Goal: Task Accomplishment & Management: Manage account settings

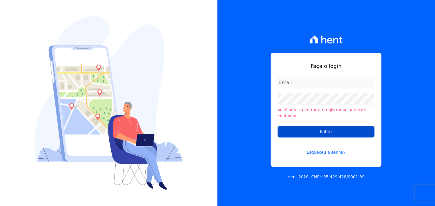
type input "[EMAIL_ADDRESS][DOMAIN_NAME]"
click at [321, 128] on input "Entrar" at bounding box center [326, 132] width 97 height 12
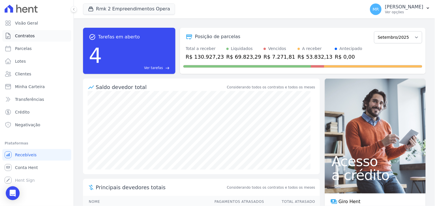
click at [25, 37] on span "Contratos" at bounding box center [25, 36] width 20 height 6
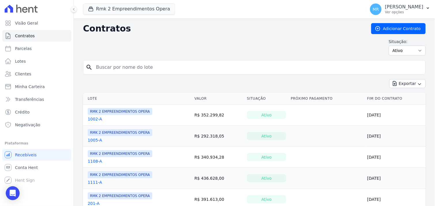
drag, startPoint x: 124, startPoint y: 65, endPoint x: 122, endPoint y: 69, distance: 3.8
click at [122, 69] on input "search" at bounding box center [258, 67] width 330 height 12
type input "601"
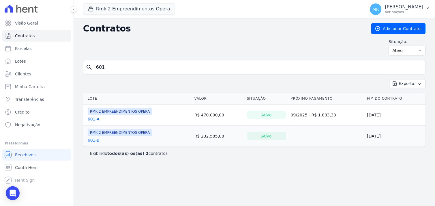
click at [93, 140] on link "601-B" at bounding box center [94, 140] width 12 height 6
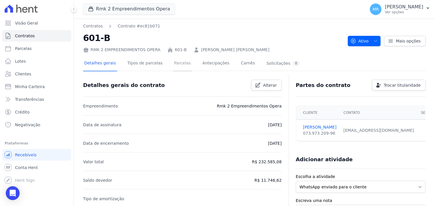
click at [173, 62] on link "Parcelas" at bounding box center [182, 63] width 19 height 15
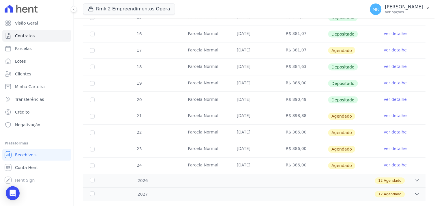
scroll to position [160, 0]
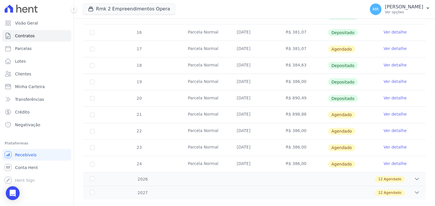
click at [389, 114] on link "Ver detalhe" at bounding box center [394, 114] width 23 height 6
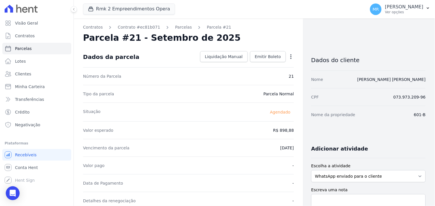
click at [288, 58] on icon "button" at bounding box center [291, 57] width 6 height 6
click at [262, 64] on link "Alterar" at bounding box center [266, 64] width 51 height 10
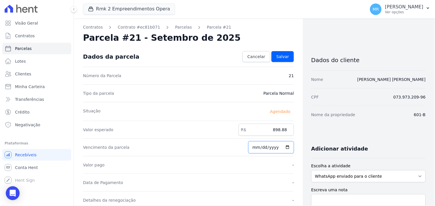
click at [254, 147] on input "2025-09-30" at bounding box center [271, 147] width 46 height 12
type input "2025-09-20"
click at [280, 58] on span "Salvar" at bounding box center [282, 57] width 13 height 6
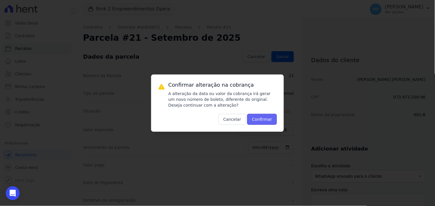
click at [263, 119] on button "Confirmar" at bounding box center [262, 119] width 30 height 11
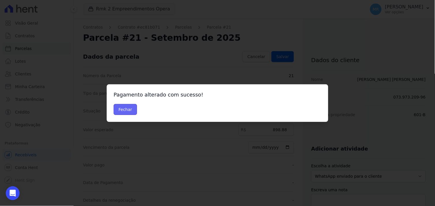
click at [122, 106] on button "Fechar" at bounding box center [125, 109] width 23 height 11
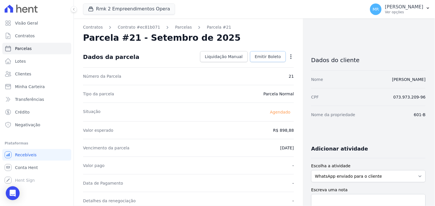
click at [270, 59] on link "Emitir Boleto" at bounding box center [268, 56] width 36 height 11
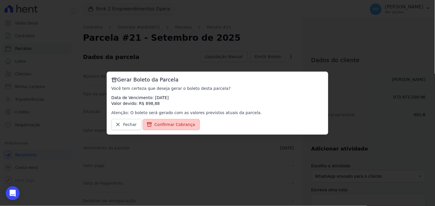
click at [167, 124] on span "Confirmar Cobrança" at bounding box center [175, 124] width 41 height 6
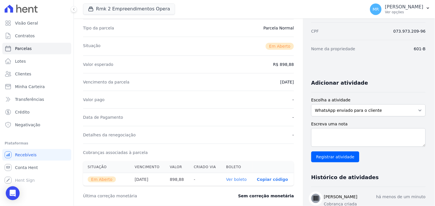
scroll to position [128, 0]
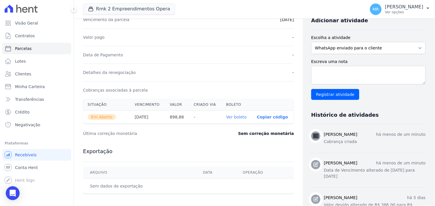
click at [234, 119] on link "Ver boleto" at bounding box center [236, 116] width 20 height 5
